Goal: Transaction & Acquisition: Book appointment/travel/reservation

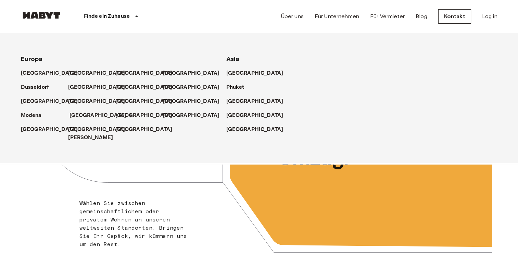
click at [84, 112] on p "[GEOGRAPHIC_DATA]" at bounding box center [97, 115] width 57 height 8
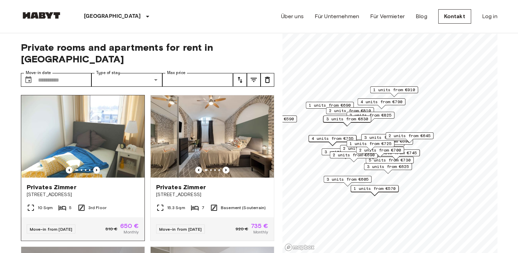
click at [77, 140] on img at bounding box center [82, 136] width 123 height 82
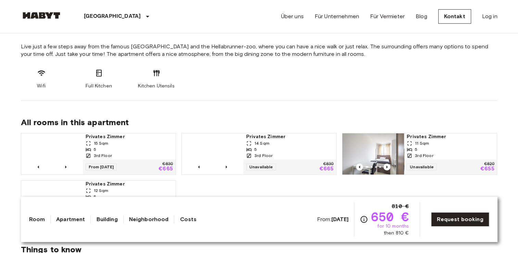
scroll to position [294, 0]
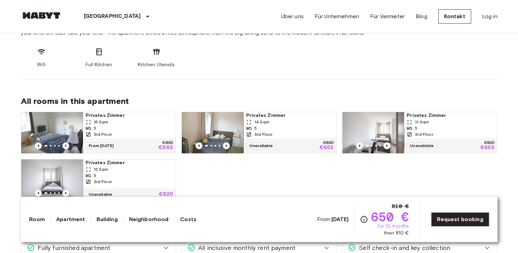
click at [58, 133] on img at bounding box center [52, 132] width 62 height 41
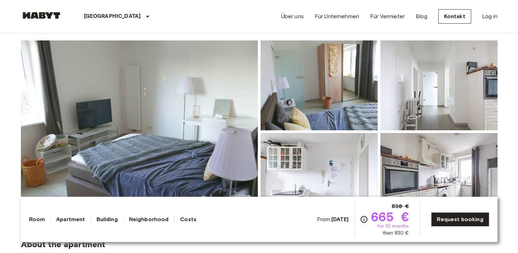
scroll to position [119, 0]
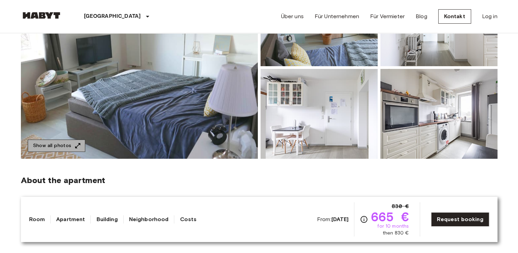
click at [68, 149] on button "Show all photos" at bounding box center [57, 145] width 58 height 13
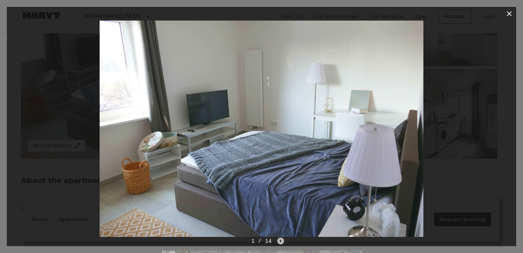
click at [280, 240] on icon "Next image" at bounding box center [280, 240] width 1 height 3
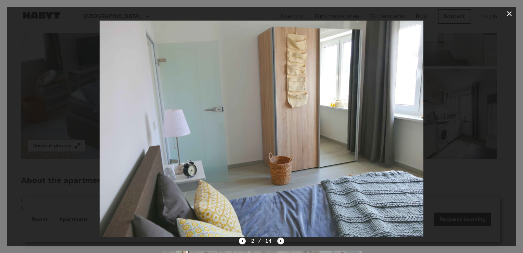
click at [280, 240] on icon "Next image" at bounding box center [280, 240] width 1 height 3
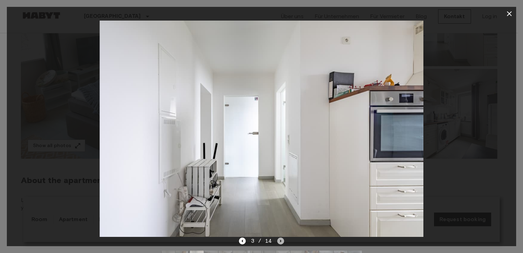
click at [280, 240] on icon "Next image" at bounding box center [280, 240] width 1 height 3
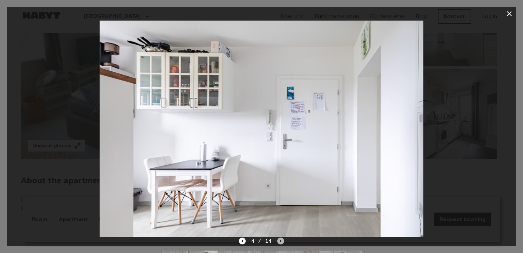
click at [280, 240] on icon "Next image" at bounding box center [280, 240] width 1 height 3
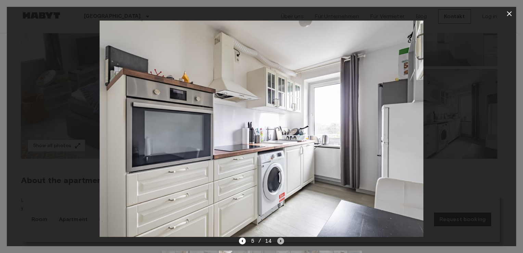
click at [280, 240] on icon "Next image" at bounding box center [280, 240] width 1 height 3
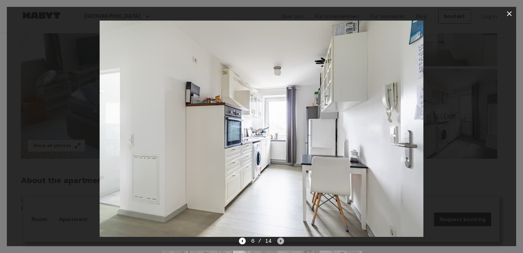
click at [280, 240] on icon "Next image" at bounding box center [280, 240] width 1 height 3
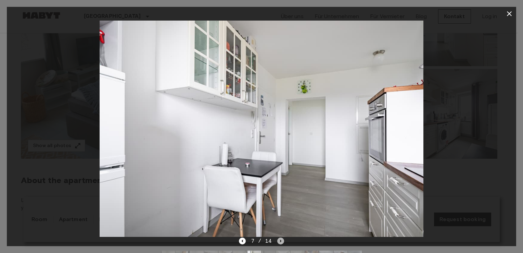
click at [280, 240] on icon "Next image" at bounding box center [280, 240] width 1 height 3
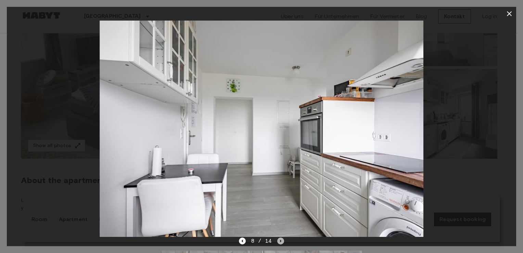
click at [280, 240] on icon "Next image" at bounding box center [280, 240] width 1 height 3
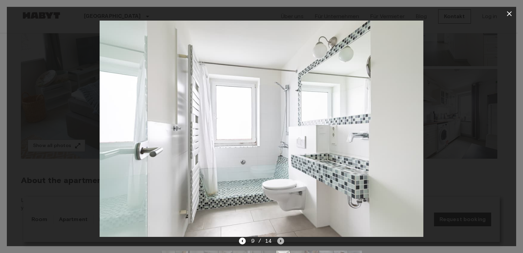
click at [280, 240] on icon "Next image" at bounding box center [280, 240] width 1 height 3
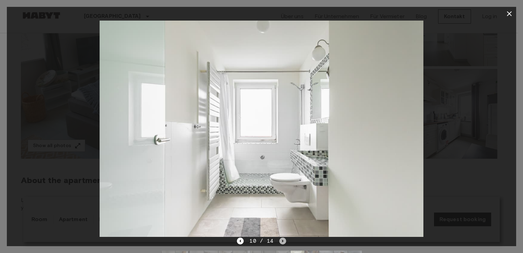
click at [280, 240] on icon "Next image" at bounding box center [282, 240] width 7 height 7
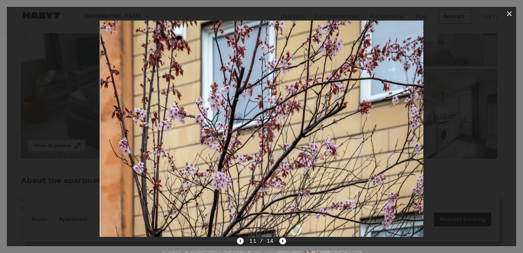
click at [280, 240] on icon "Next image" at bounding box center [282, 240] width 7 height 7
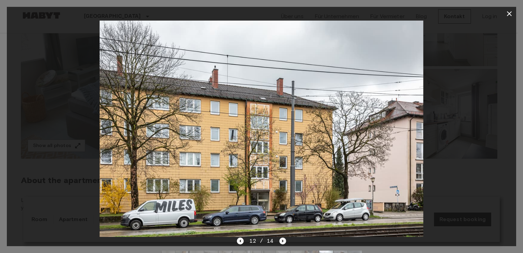
click at [280, 240] on icon "Next image" at bounding box center [282, 240] width 7 height 7
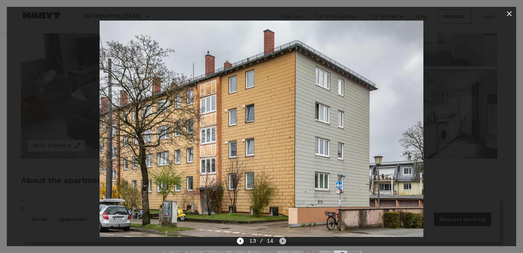
click at [280, 240] on icon "Next image" at bounding box center [282, 240] width 7 height 7
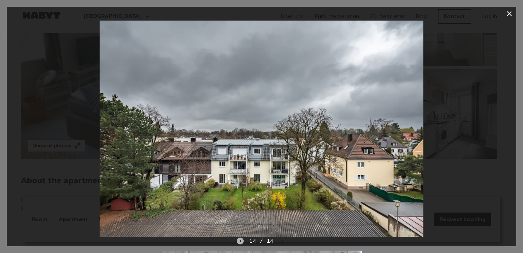
click at [241, 240] on icon "Previous image" at bounding box center [240, 240] width 1 height 3
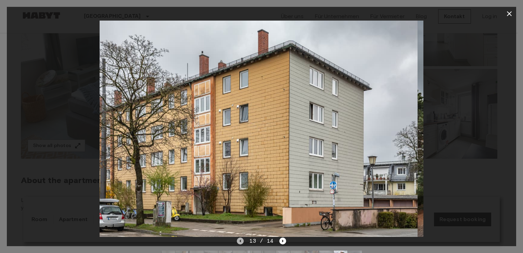
click at [241, 240] on icon "Previous image" at bounding box center [240, 240] width 1 height 3
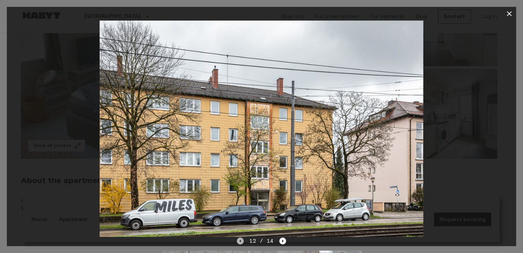
click at [241, 240] on icon "Previous image" at bounding box center [240, 240] width 1 height 3
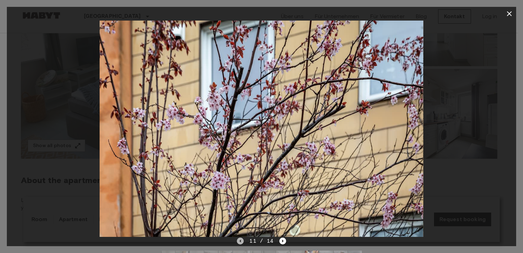
click at [241, 240] on icon "Previous image" at bounding box center [240, 240] width 1 height 3
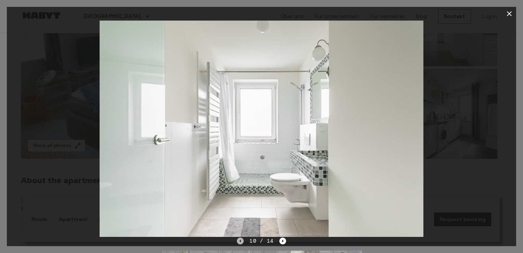
click at [241, 240] on icon "Previous image" at bounding box center [240, 240] width 1 height 3
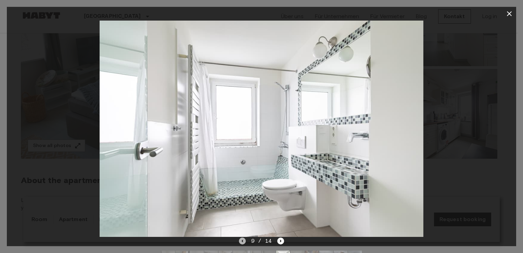
click at [241, 240] on icon "Previous image" at bounding box center [242, 240] width 7 height 7
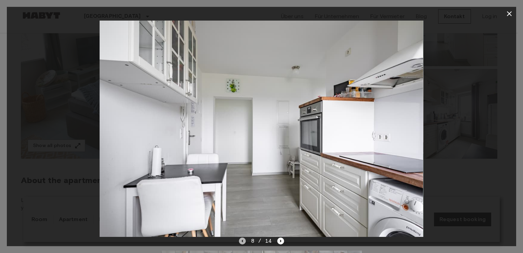
click at [241, 240] on icon "Previous image" at bounding box center [242, 240] width 7 height 7
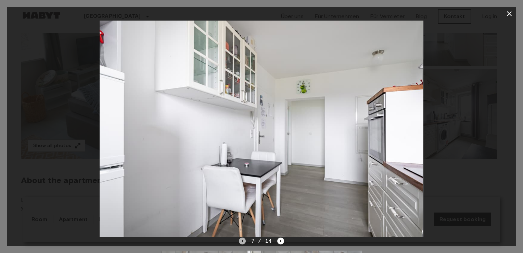
click at [241, 240] on icon "Previous image" at bounding box center [242, 240] width 7 height 7
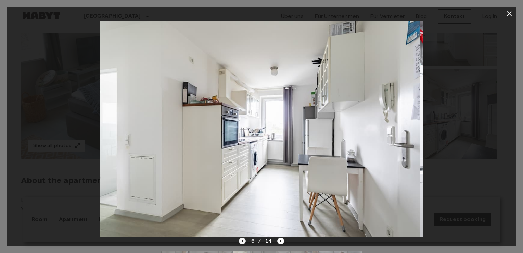
click at [241, 240] on icon "Previous image" at bounding box center [242, 240] width 7 height 7
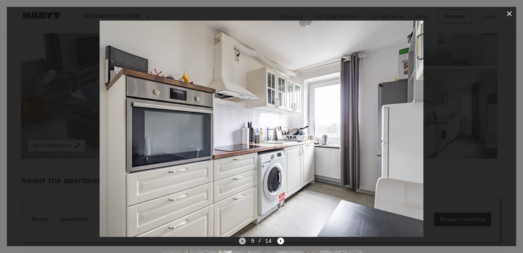
click at [241, 240] on icon "Previous image" at bounding box center [242, 240] width 7 height 7
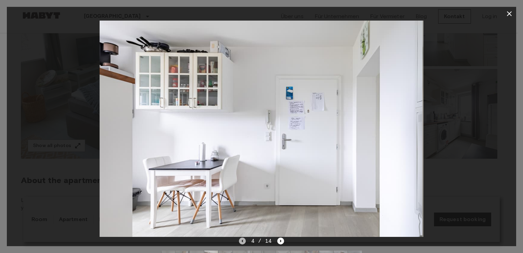
click at [241, 240] on icon "Previous image" at bounding box center [242, 240] width 7 height 7
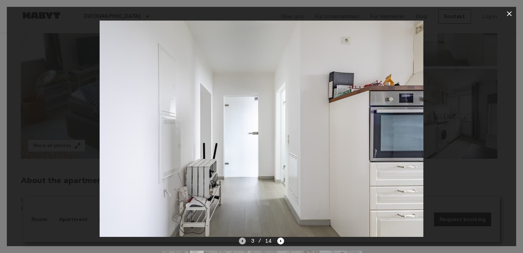
click at [241, 240] on icon "Previous image" at bounding box center [242, 240] width 7 height 7
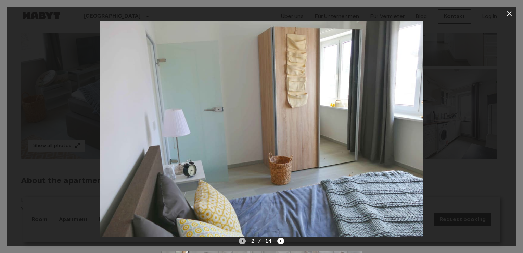
click at [241, 240] on icon "Previous image" at bounding box center [242, 240] width 7 height 7
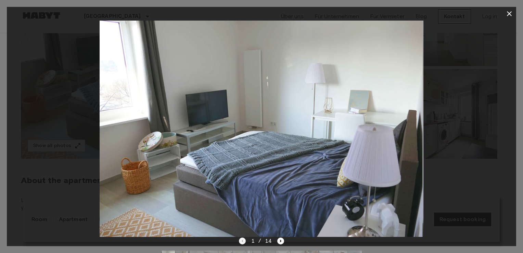
click at [241, 240] on div "1 / 14" at bounding box center [262, 241] width 46 height 8
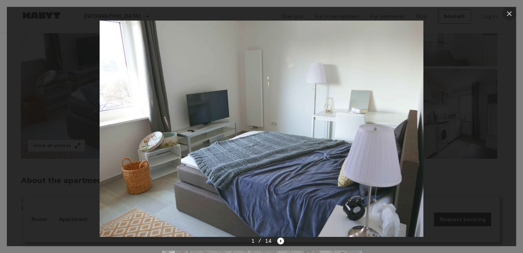
click at [510, 11] on icon "button" at bounding box center [509, 14] width 8 height 8
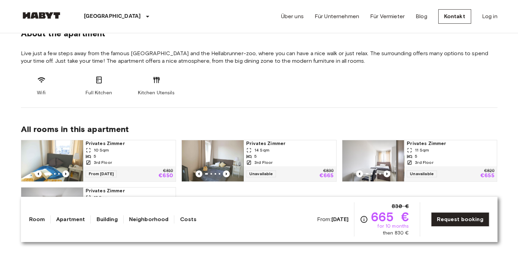
scroll to position [295, 0]
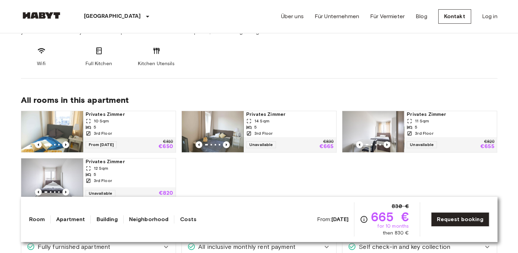
click at [65, 136] on img at bounding box center [52, 131] width 62 height 41
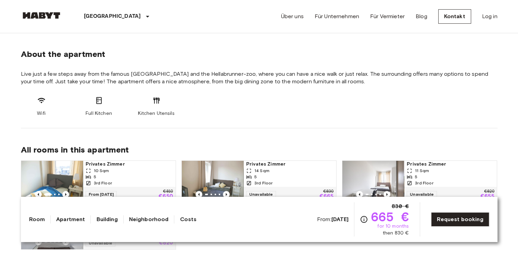
scroll to position [185, 0]
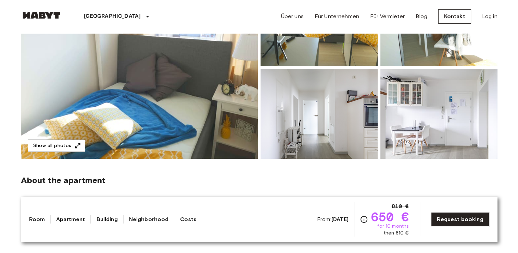
scroll to position [135, 0]
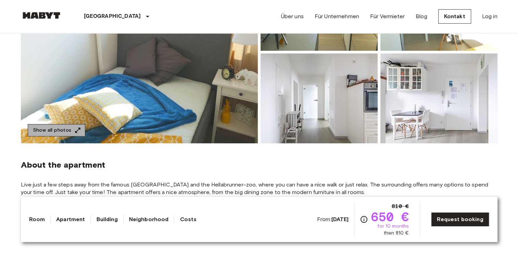
click at [63, 128] on button "Show all photos" at bounding box center [57, 130] width 58 height 13
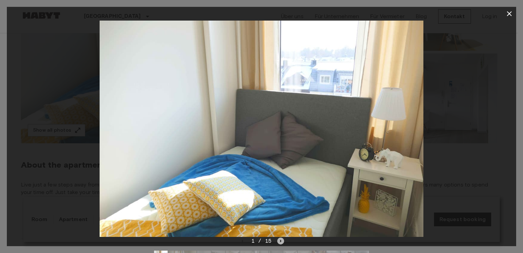
click at [281, 240] on icon "Next image" at bounding box center [280, 240] width 7 height 7
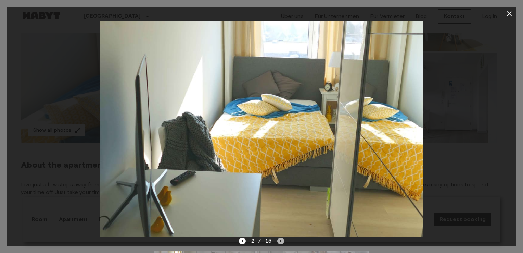
click at [281, 240] on icon "Next image" at bounding box center [280, 240] width 7 height 7
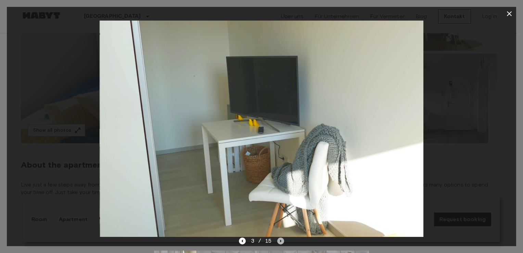
click at [281, 240] on icon "Next image" at bounding box center [280, 240] width 7 height 7
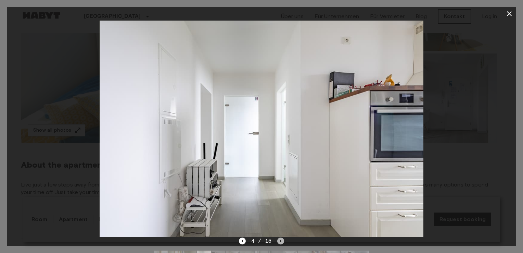
click at [281, 240] on icon "Next image" at bounding box center [280, 240] width 7 height 7
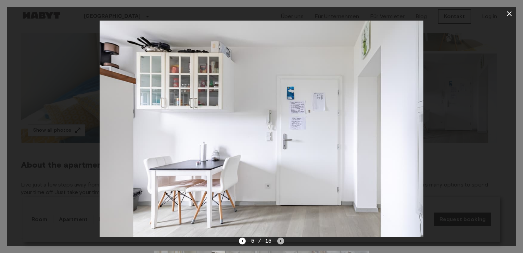
click at [281, 240] on icon "Next image" at bounding box center [280, 240] width 7 height 7
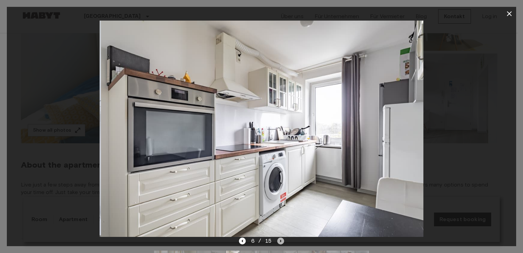
click at [281, 240] on icon "Next image" at bounding box center [280, 240] width 7 height 7
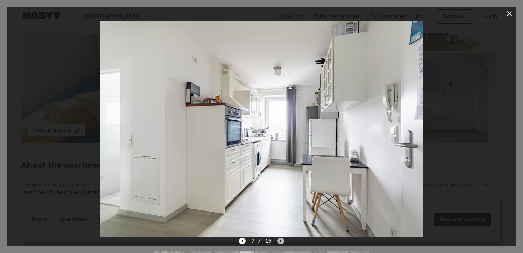
click at [281, 240] on icon "Next image" at bounding box center [280, 240] width 7 height 7
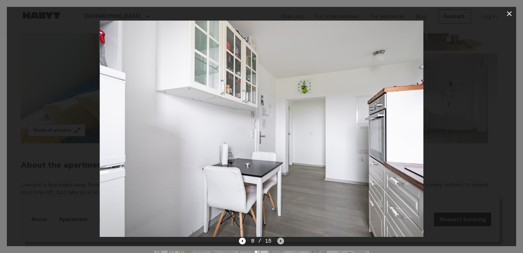
click at [281, 240] on icon "Next image" at bounding box center [280, 240] width 7 height 7
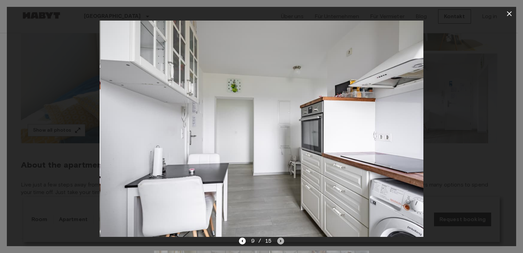
click at [281, 240] on icon "Next image" at bounding box center [280, 240] width 7 height 7
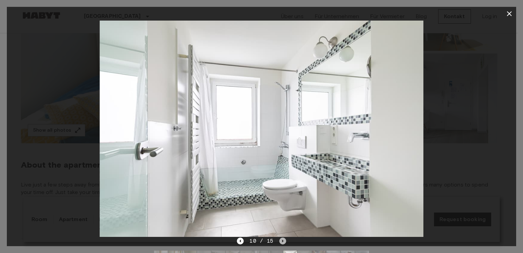
click at [281, 240] on icon "Next image" at bounding box center [282, 240] width 7 height 7
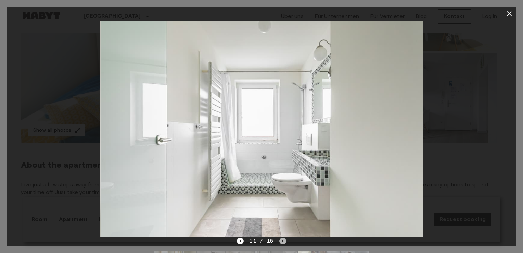
click at [281, 240] on icon "Next image" at bounding box center [282, 240] width 7 height 7
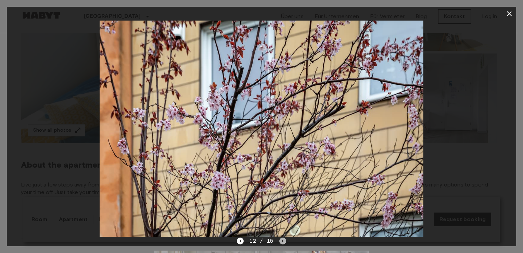
click at [281, 240] on icon "Next image" at bounding box center [282, 240] width 7 height 7
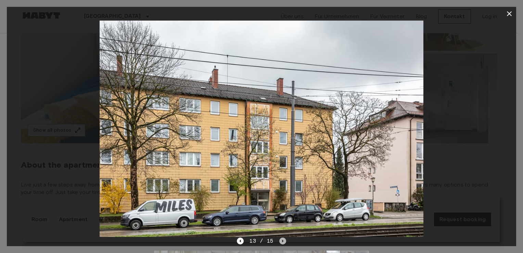
click at [281, 240] on icon "Next image" at bounding box center [282, 240] width 7 height 7
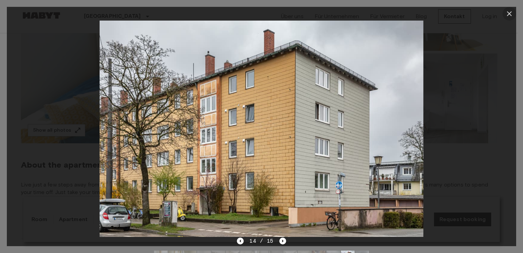
click at [508, 14] on icon "button" at bounding box center [509, 14] width 8 height 8
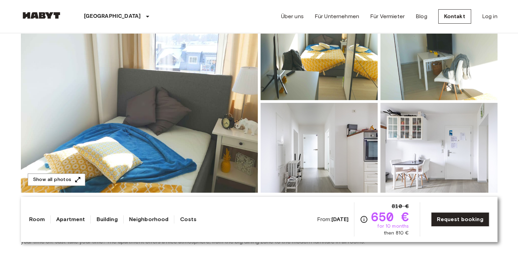
scroll to position [91, 0]
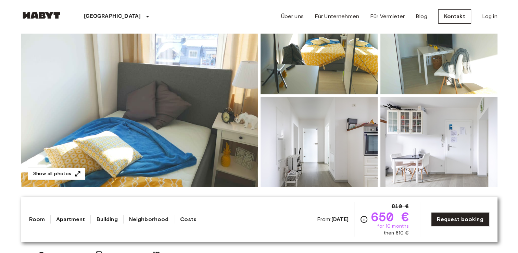
click at [212, 89] on img at bounding box center [139, 95] width 237 height 182
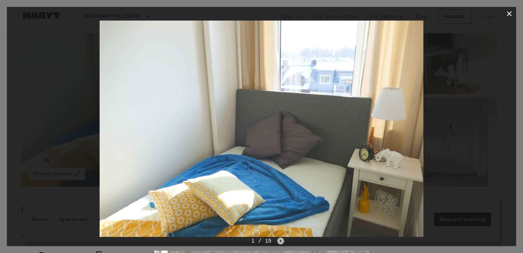
click at [279, 240] on icon "Next image" at bounding box center [280, 240] width 7 height 7
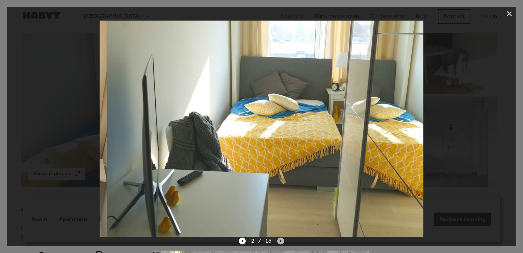
click at [279, 240] on icon "Next image" at bounding box center [280, 240] width 7 height 7
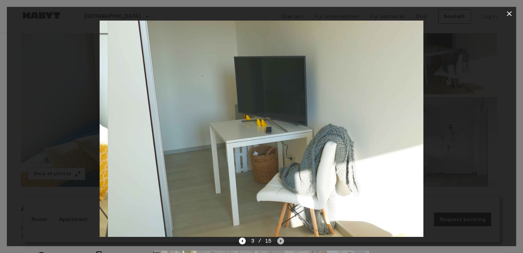
click at [279, 240] on icon "Next image" at bounding box center [280, 240] width 7 height 7
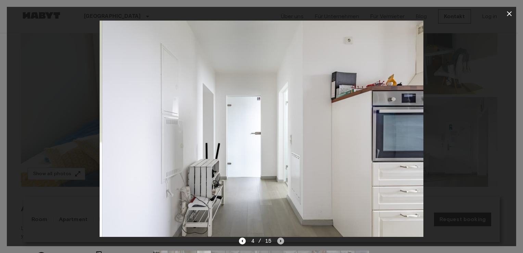
click at [279, 240] on icon "Next image" at bounding box center [280, 240] width 7 height 7
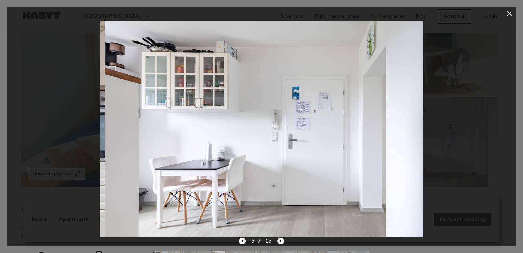
click at [279, 240] on icon "Next image" at bounding box center [280, 240] width 7 height 7
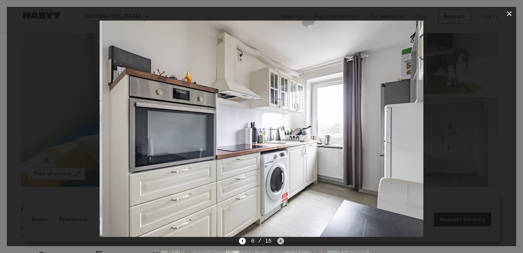
click at [279, 240] on icon "Next image" at bounding box center [280, 240] width 7 height 7
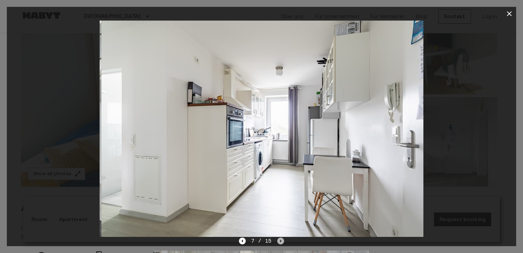
click at [279, 240] on icon "Next image" at bounding box center [280, 240] width 7 height 7
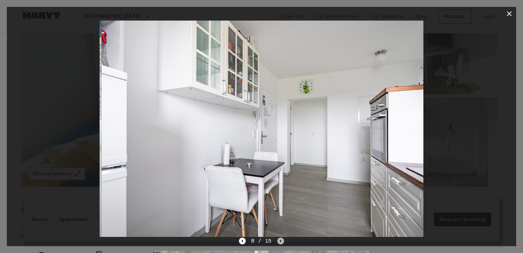
click at [279, 240] on icon "Next image" at bounding box center [280, 240] width 7 height 7
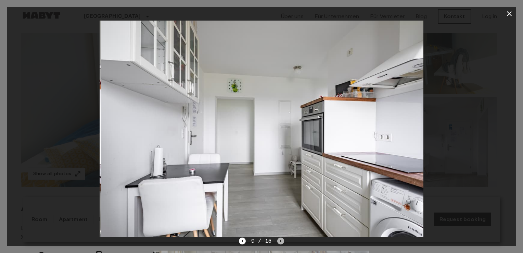
click at [279, 240] on icon "Next image" at bounding box center [280, 240] width 7 height 7
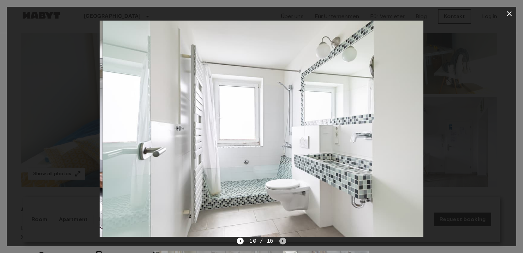
click at [279, 240] on icon "Next image" at bounding box center [282, 240] width 7 height 7
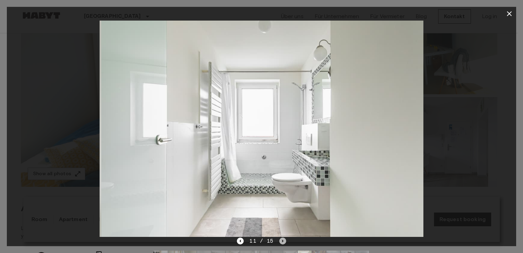
click at [279, 240] on icon "Next image" at bounding box center [282, 240] width 7 height 7
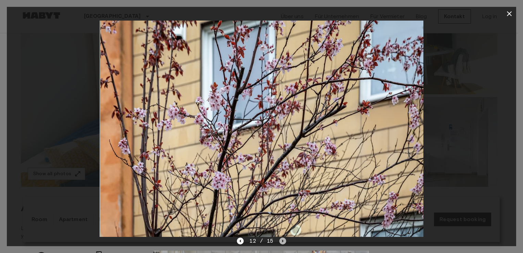
click at [279, 240] on icon "Next image" at bounding box center [282, 240] width 7 height 7
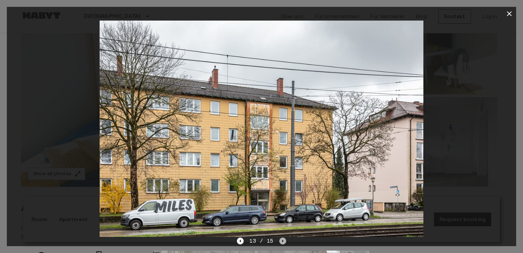
click at [279, 240] on icon "Next image" at bounding box center [282, 240] width 7 height 7
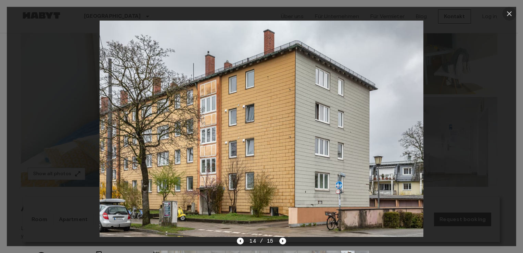
click at [508, 12] on icon "button" at bounding box center [509, 13] width 5 height 5
